Goal: Find specific page/section: Find specific page/section

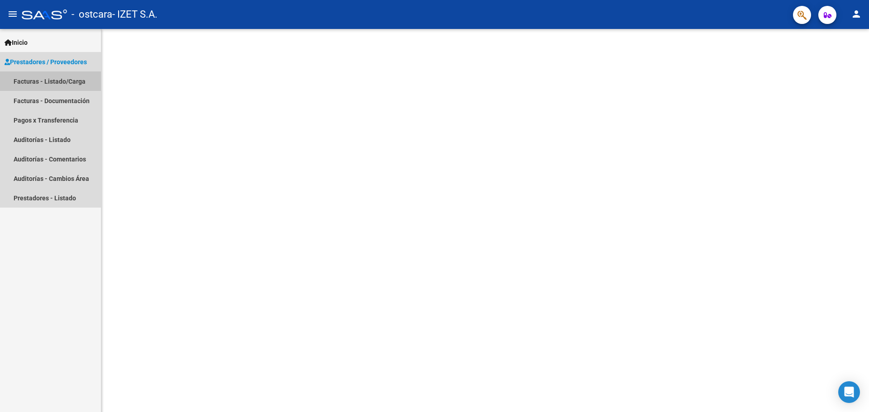
click at [54, 81] on link "Facturas - Listado/Carga" at bounding box center [50, 81] width 101 height 19
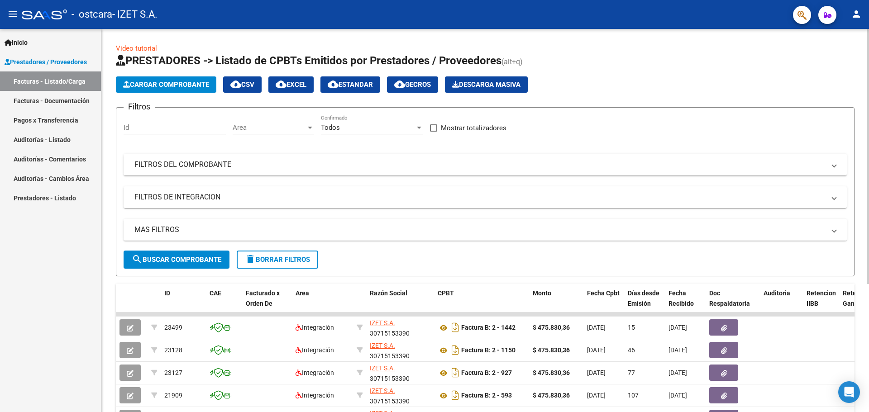
click at [213, 227] on mat-panel-title "MAS FILTROS" at bounding box center [479, 230] width 691 height 10
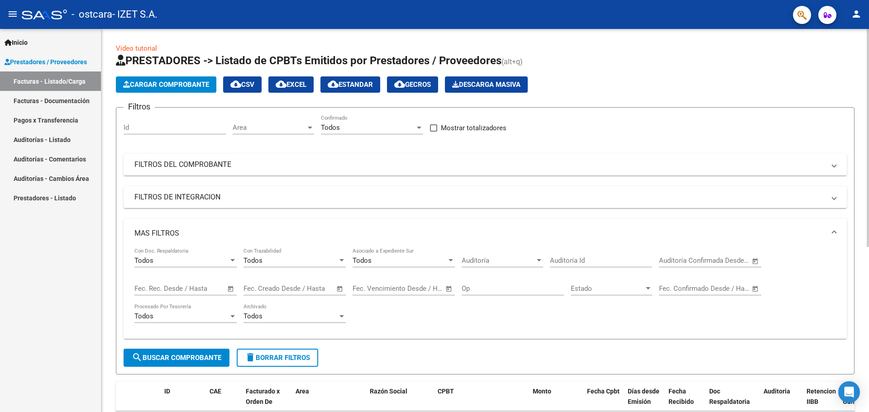
click at [640, 293] on div "Estado Estado" at bounding box center [611, 285] width 81 height 19
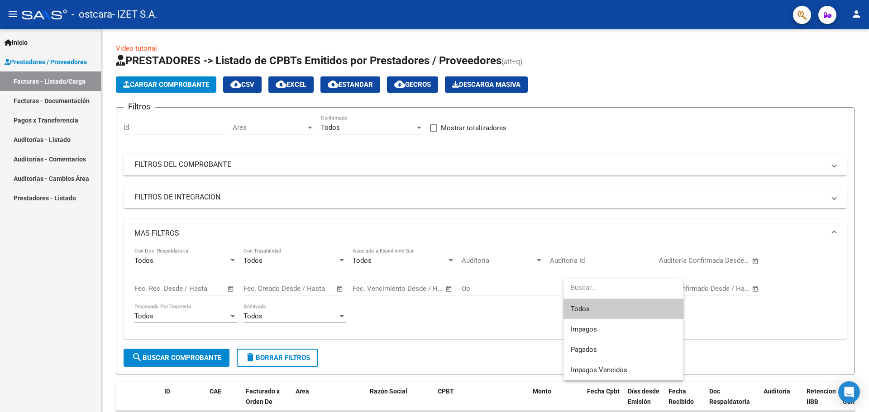
click at [527, 317] on div at bounding box center [434, 206] width 869 height 412
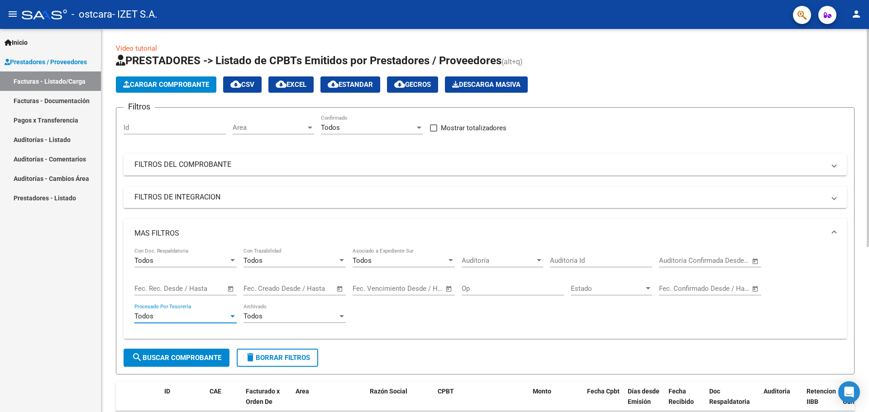
click at [205, 317] on div "Todos" at bounding box center [181, 316] width 94 height 8
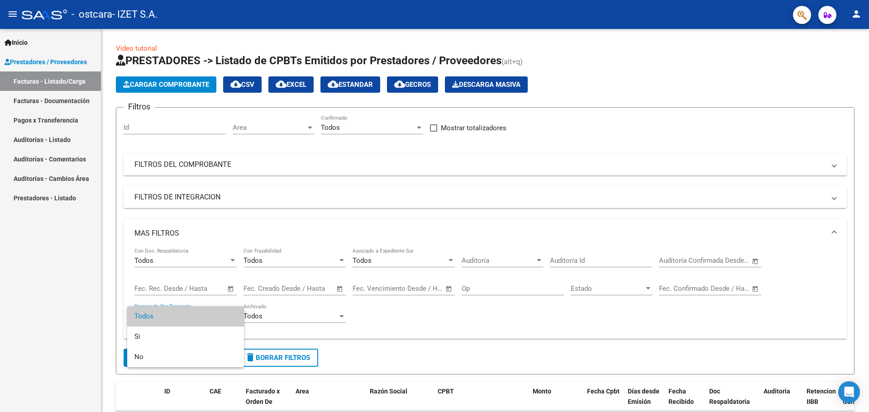
click at [522, 347] on div at bounding box center [434, 206] width 869 height 412
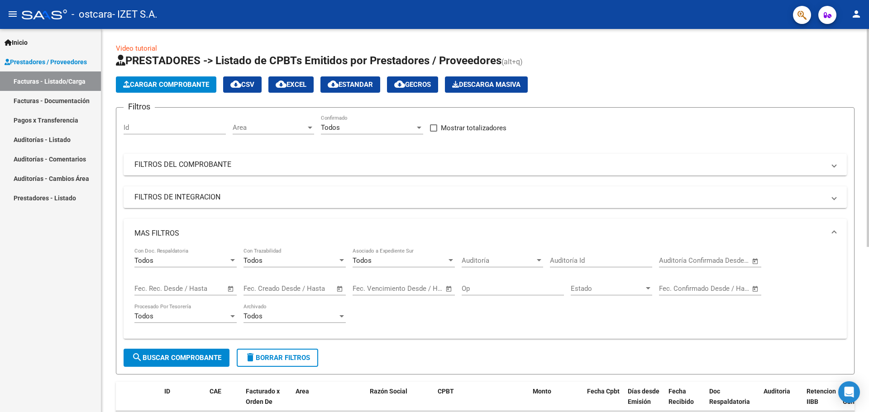
click at [576, 332] on div "Todos Con Doc. Respaldatoria Todos Con Trazabilidad Todos Asociado a Expediente…" at bounding box center [486, 293] width 724 height 91
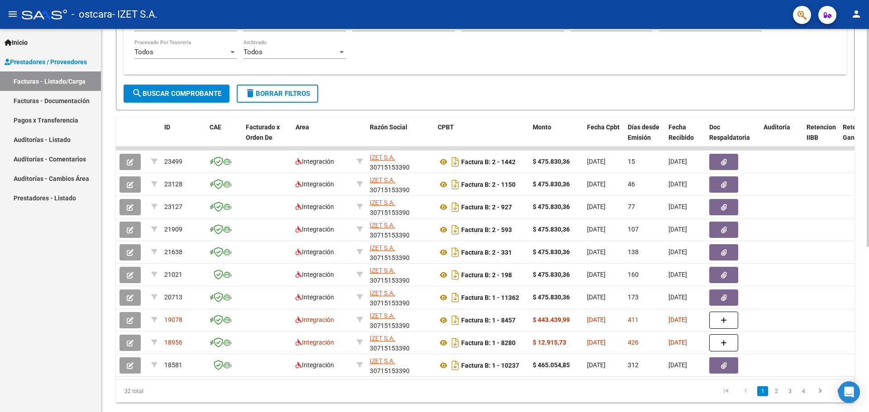
scroll to position [291, 0]
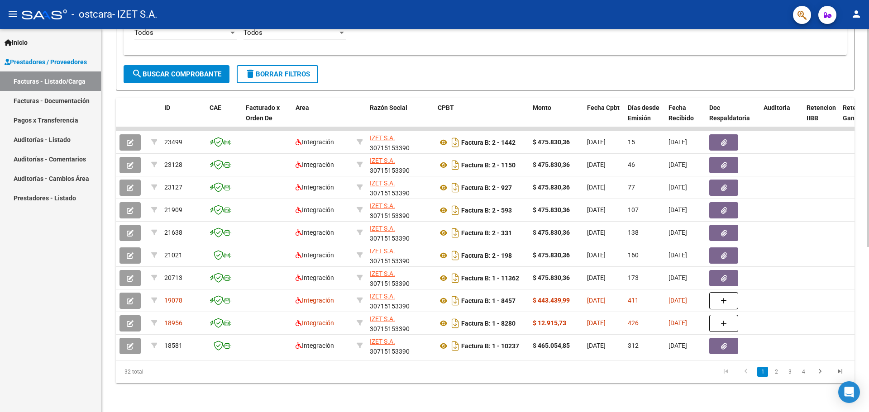
click at [869, 271] on div at bounding box center [868, 303] width 2 height 218
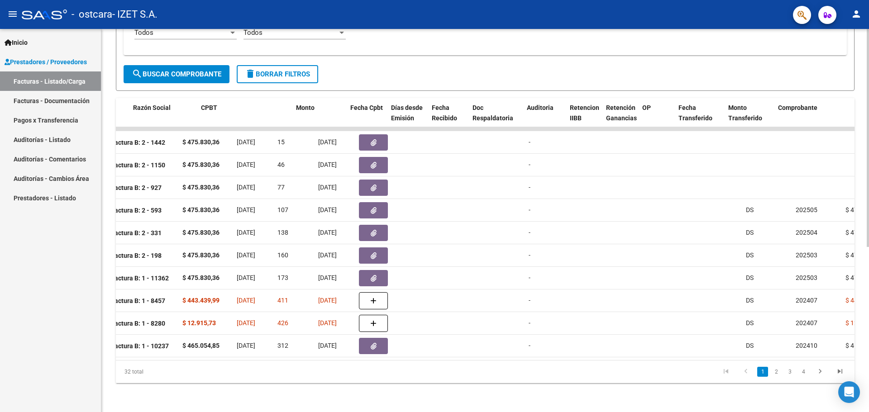
scroll to position [0, 0]
